Goal: Transaction & Acquisition: Subscribe to service/newsletter

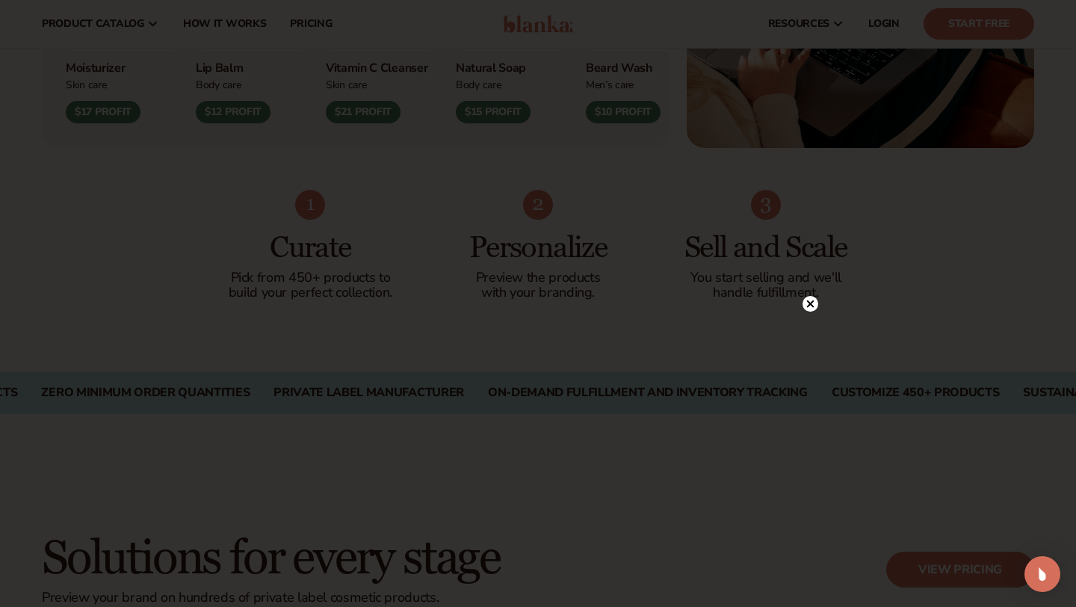
scroll to position [819, 0]
click at [634, 134] on icon at bounding box center [810, 132] width 7 height 7
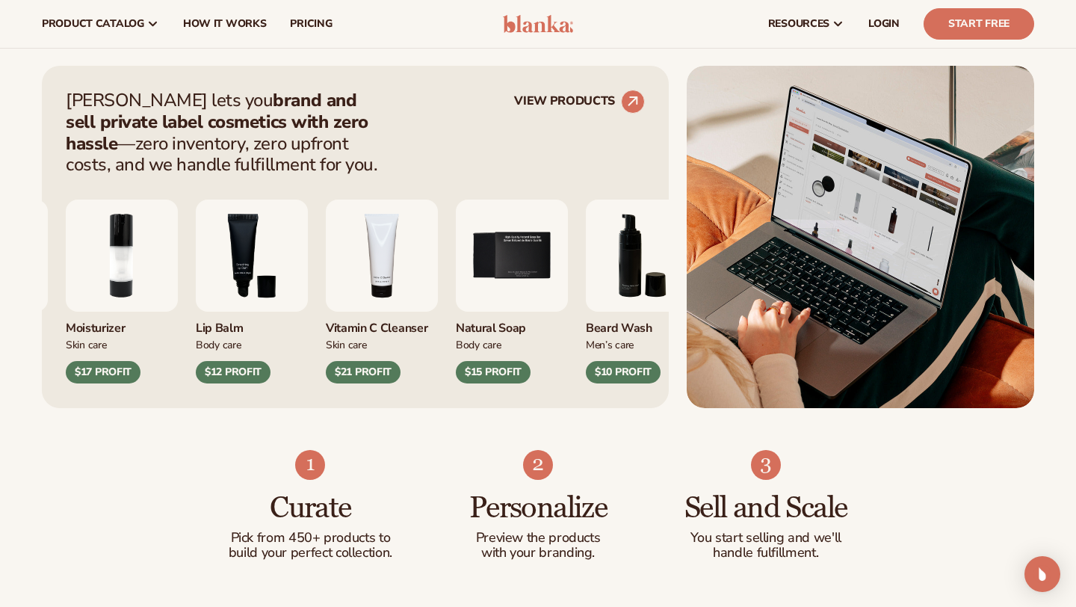
scroll to position [546, 0]
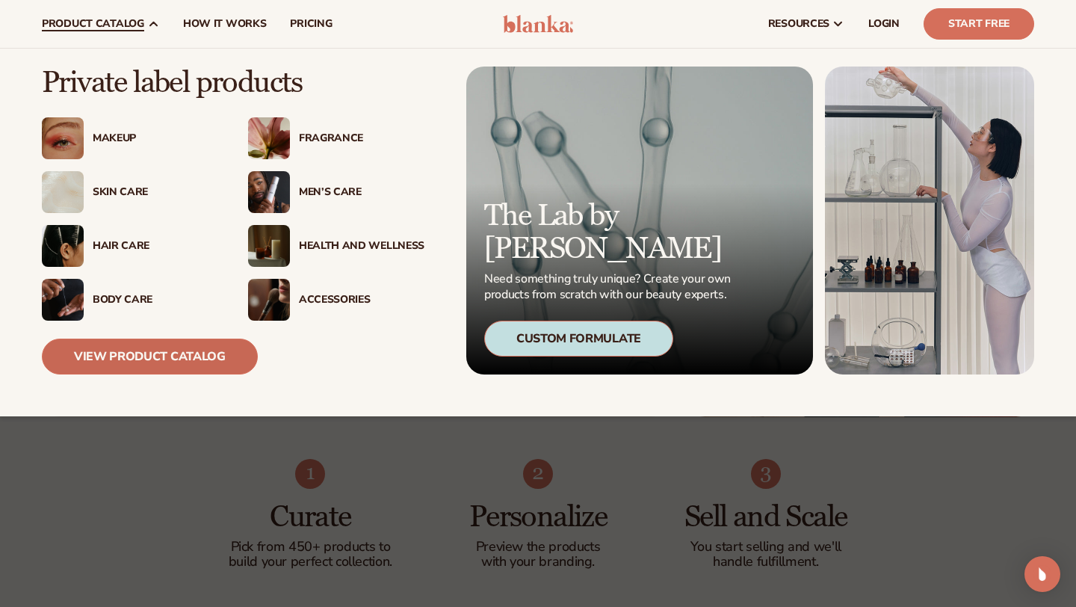
click at [179, 354] on link "View Product Catalog" at bounding box center [150, 357] width 216 height 36
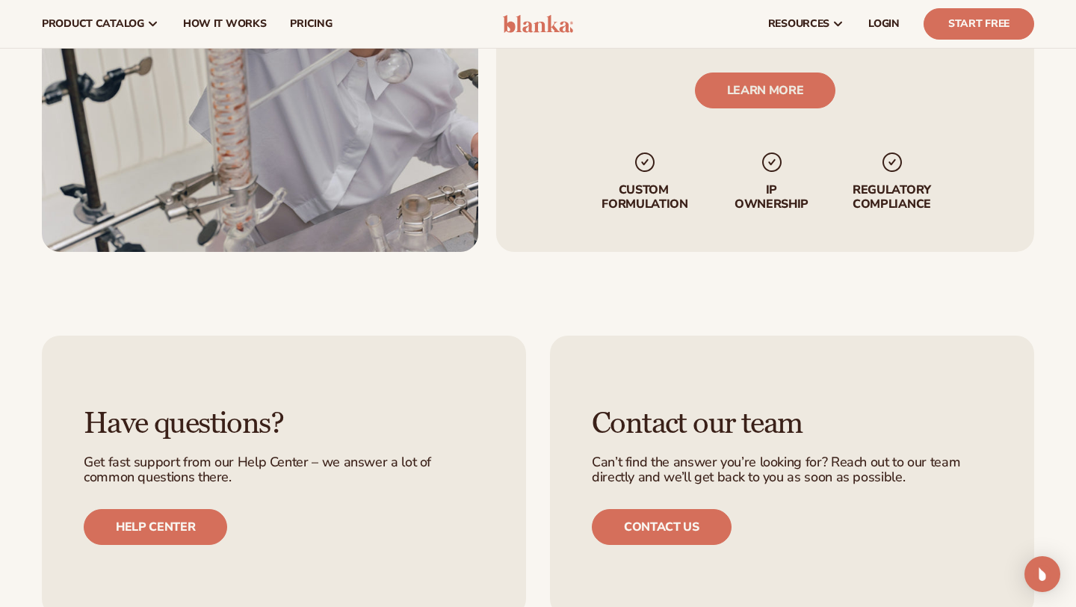
scroll to position [1910, 0]
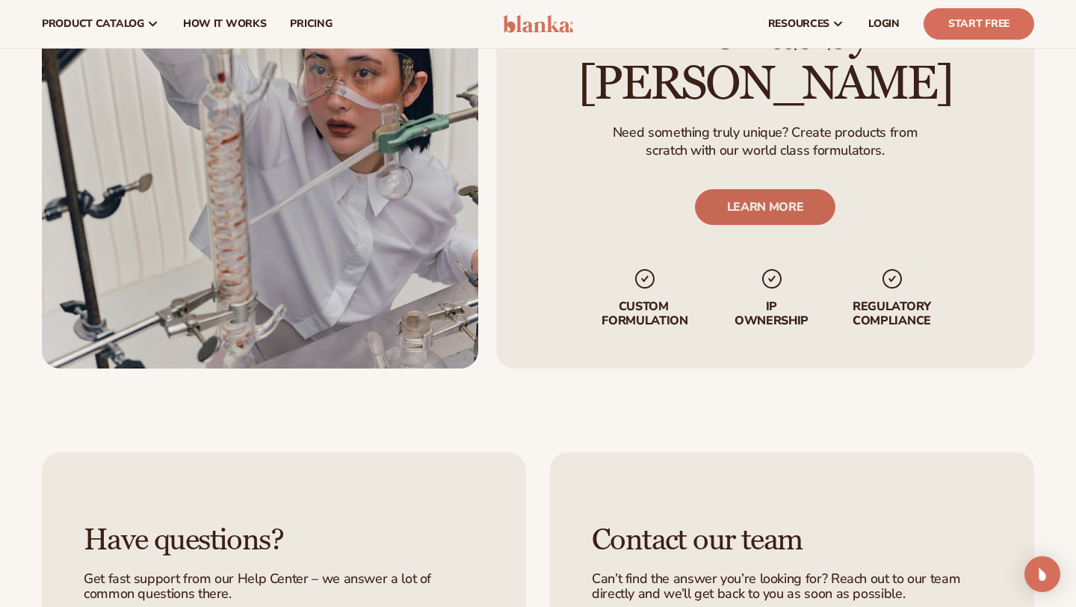
click at [742, 189] on link "LEARN MORE" at bounding box center [765, 207] width 141 height 36
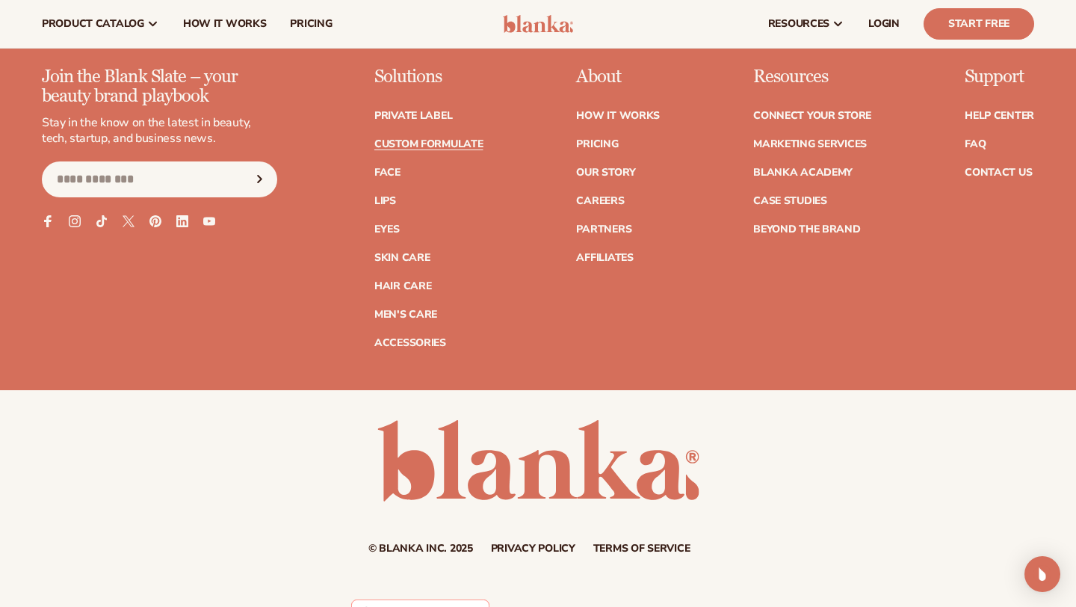
scroll to position [2186, 0]
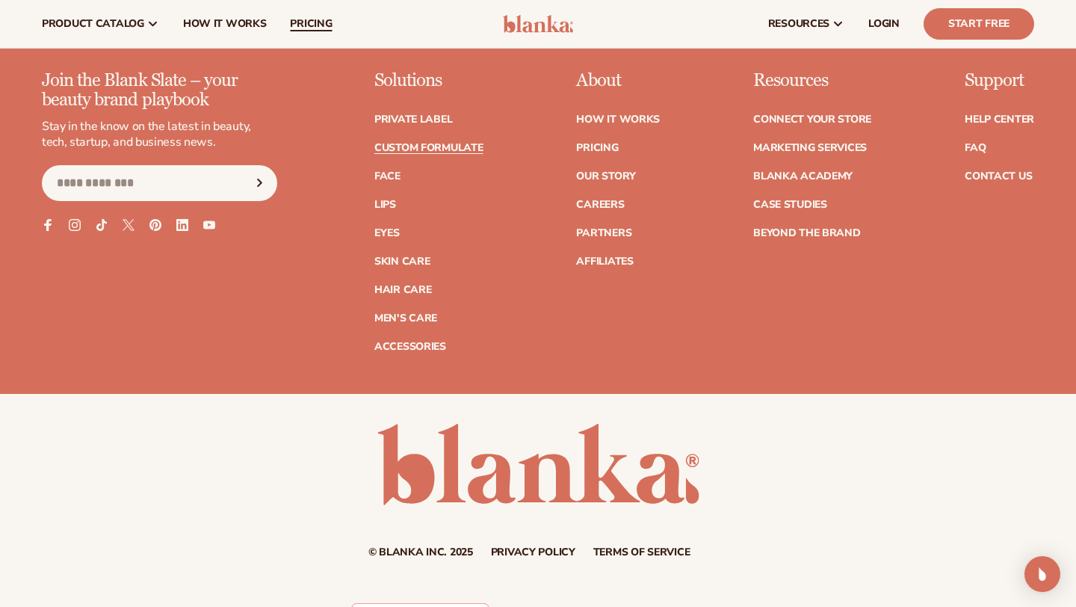
click at [306, 19] on span "pricing" at bounding box center [311, 24] width 42 height 12
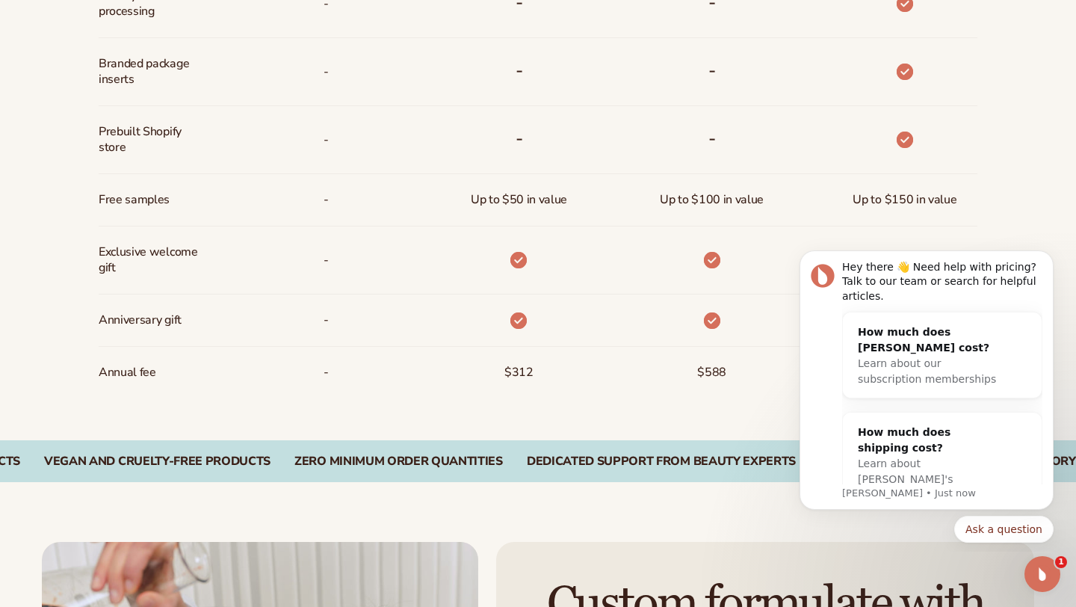
scroll to position [1122, 0]
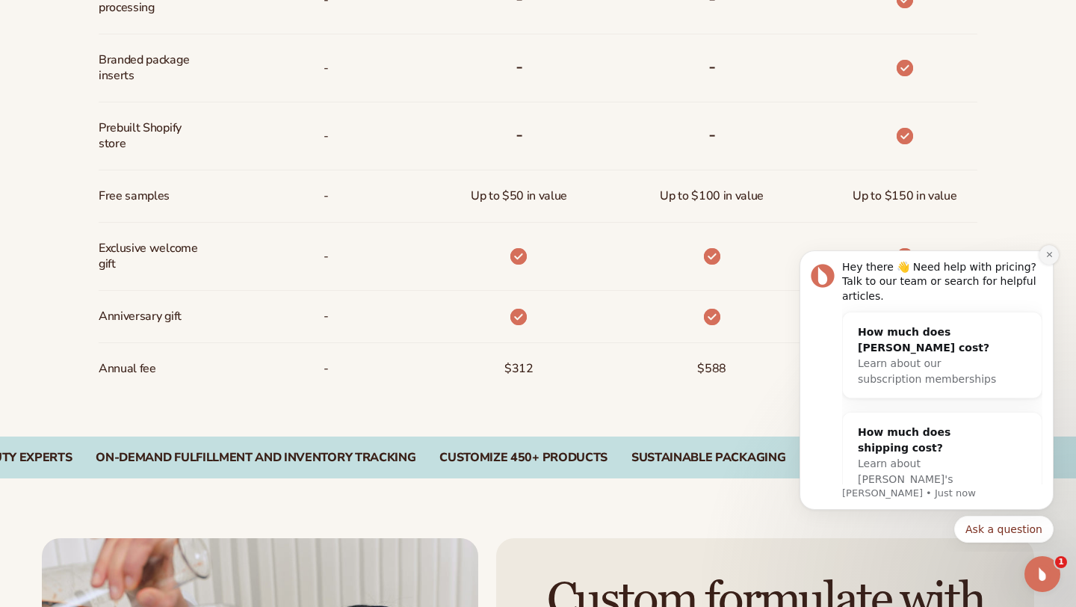
click at [1048, 254] on icon "Dismiss notification" at bounding box center [1049, 254] width 5 height 5
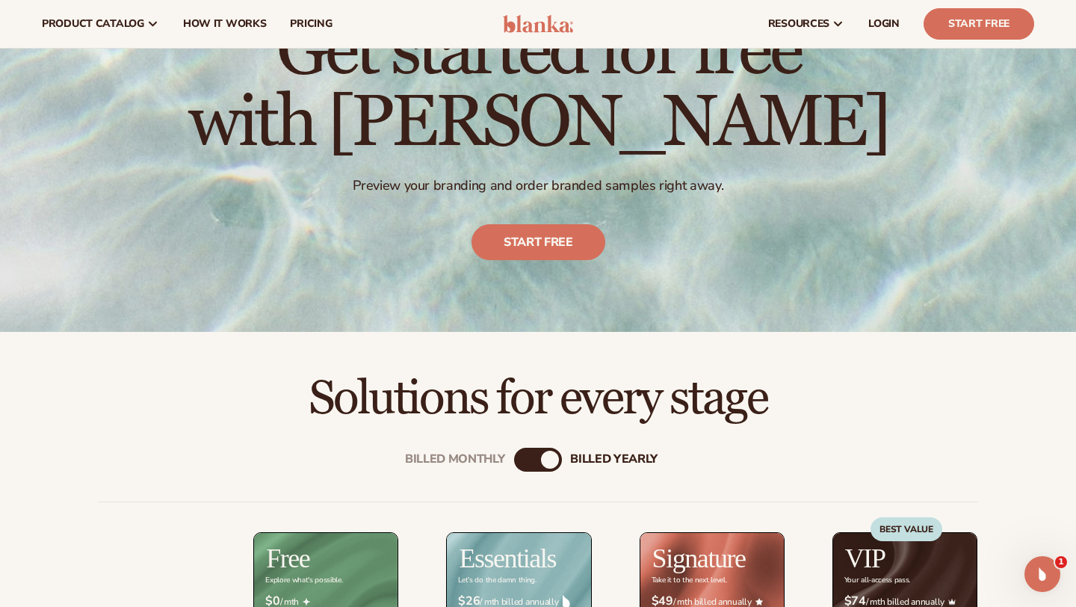
scroll to position [0, 0]
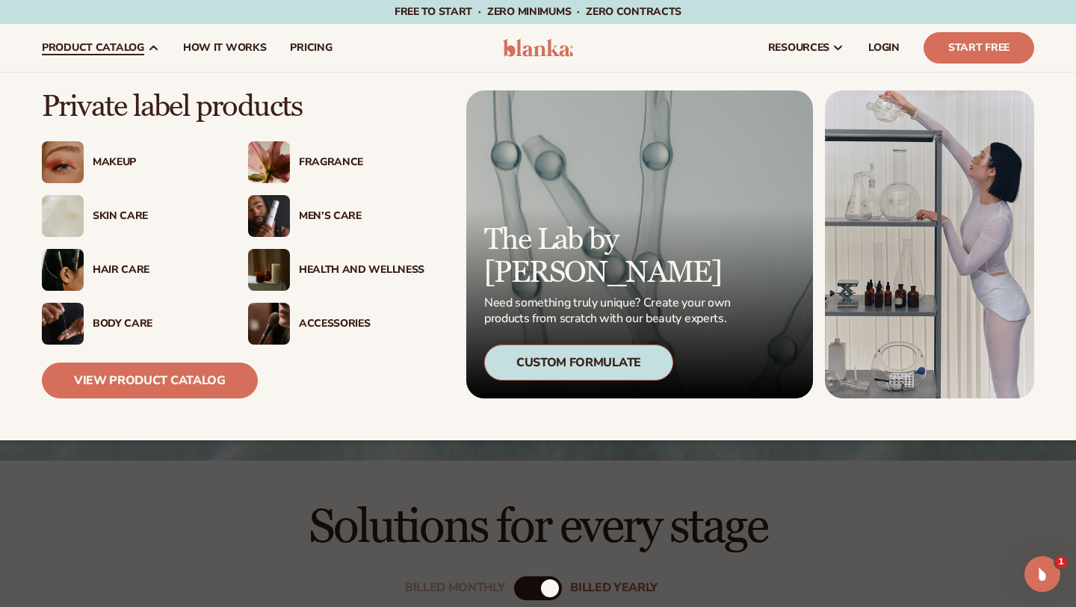
click at [129, 167] on div "Makeup" at bounding box center [156, 162] width 126 height 13
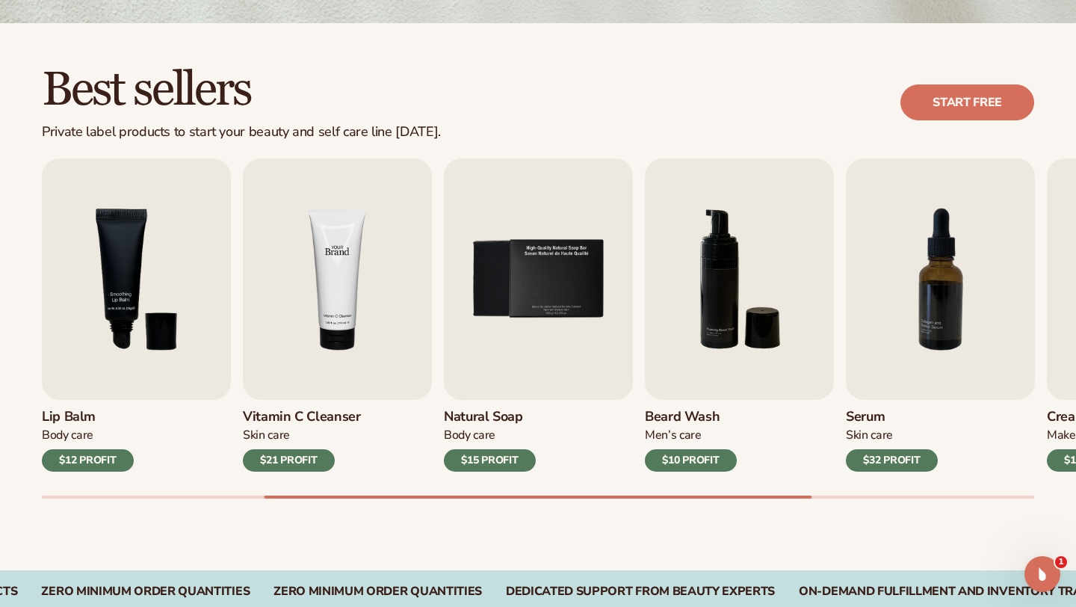
click at [333, 295] on img "4 / 9" at bounding box center [337, 278] width 189 height 241
click at [280, 412] on h3 "Vitamin C Cleanser" at bounding box center [302, 417] width 118 height 16
click at [273, 428] on div "Skin Care" at bounding box center [302, 436] width 118 height 16
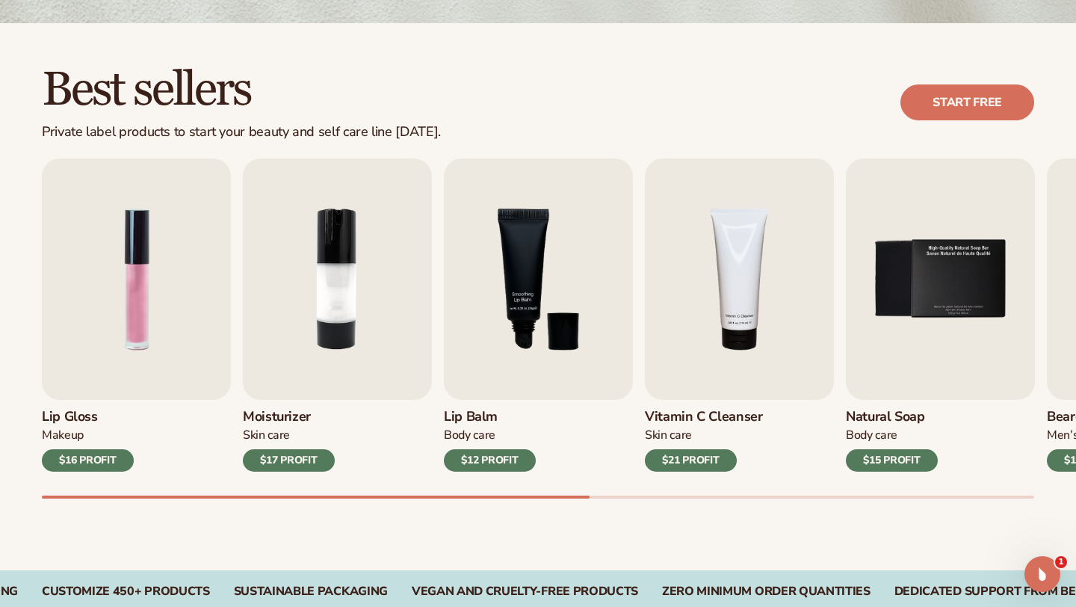
click at [80, 456] on div "$16 PROFIT" at bounding box center [88, 460] width 92 height 22
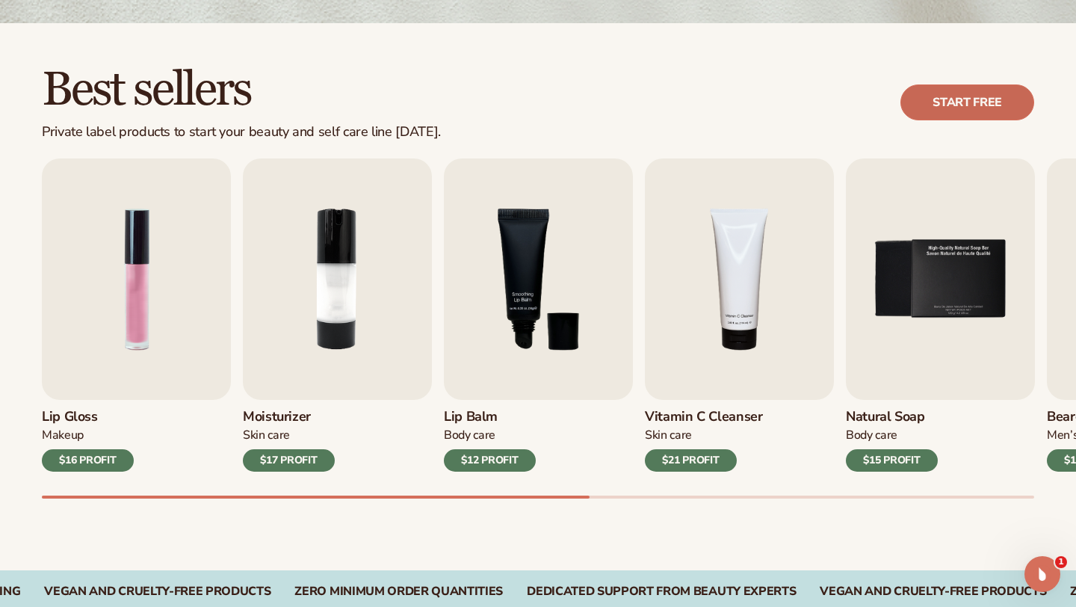
click at [951, 98] on link "Start free" at bounding box center [968, 102] width 134 height 36
